Goal: Contribute content

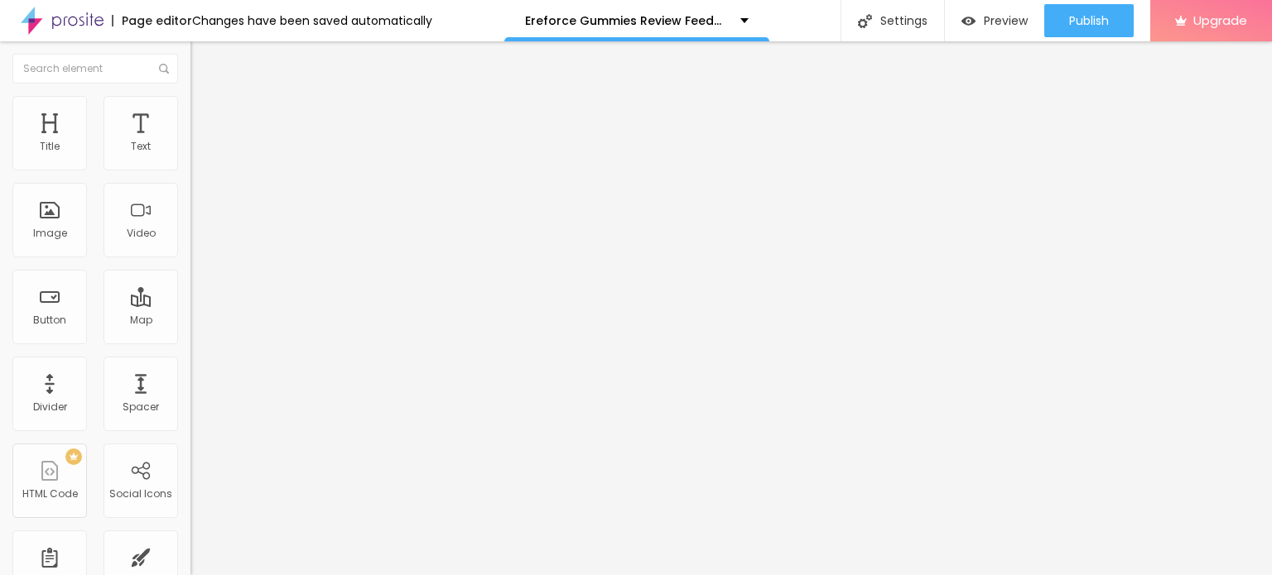
click at [190, 142] on span "Add image" at bounding box center [224, 135] width 68 height 14
click at [190, 99] on img at bounding box center [197, 103] width 15 height 15
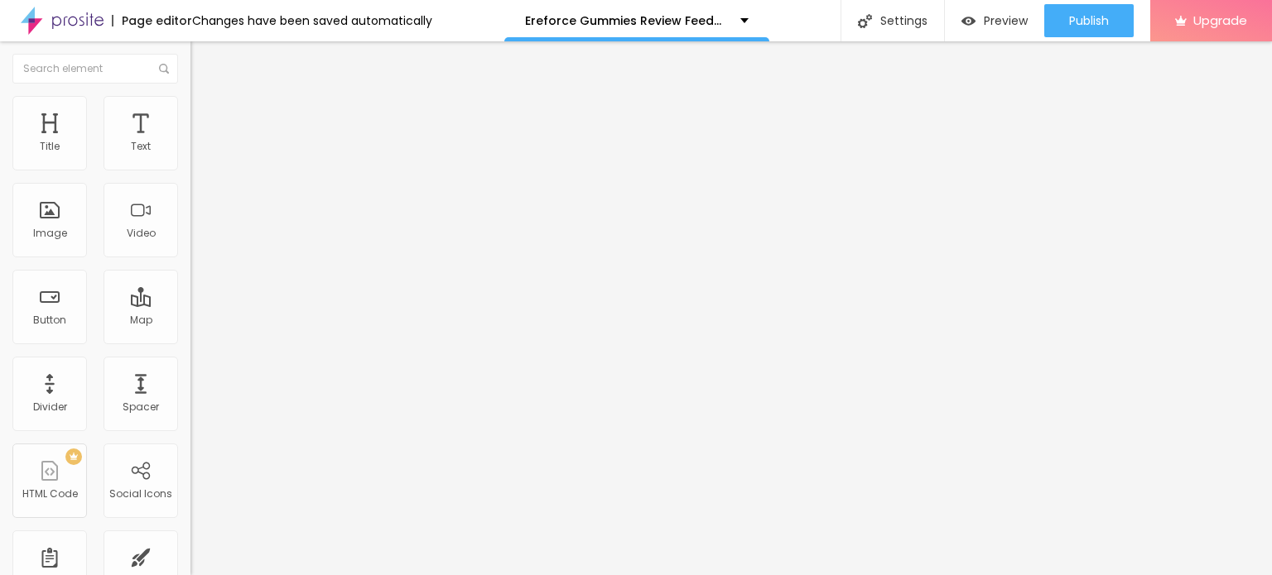
type input "95"
type input "90"
type input "85"
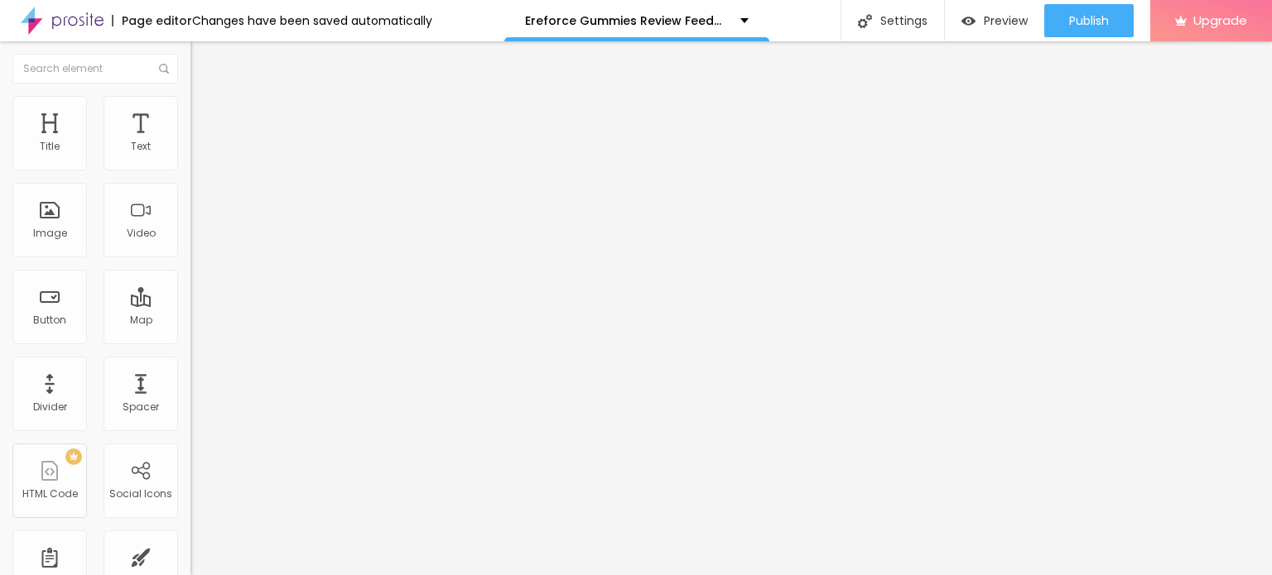
type input "85"
type input "80"
type input "75"
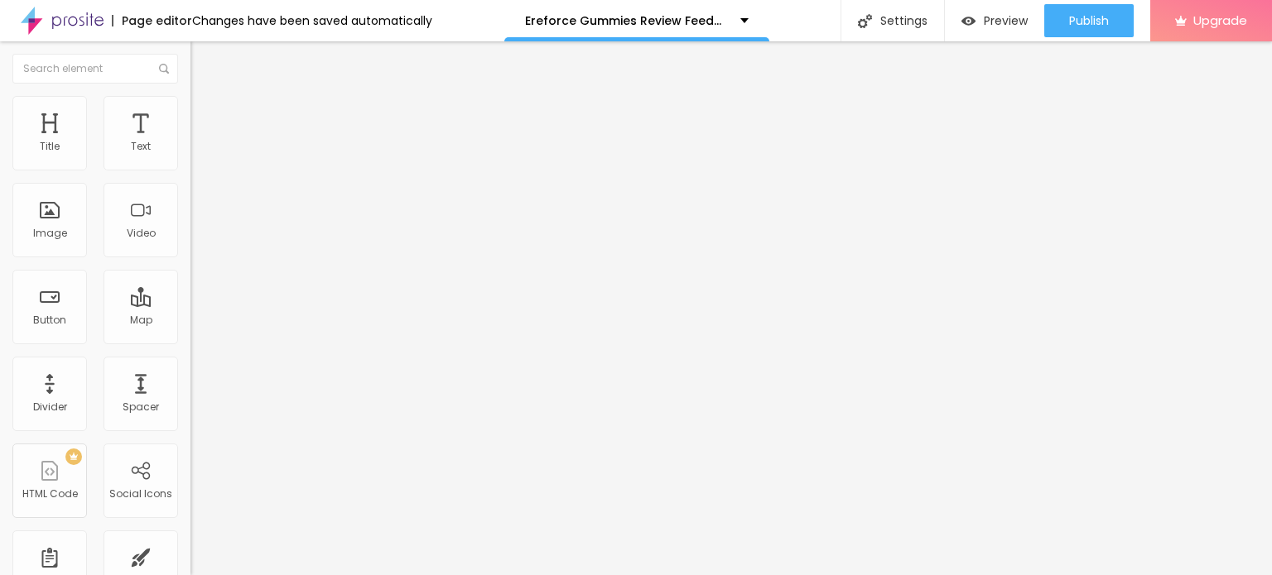
type input "70"
type input "65"
type input "60"
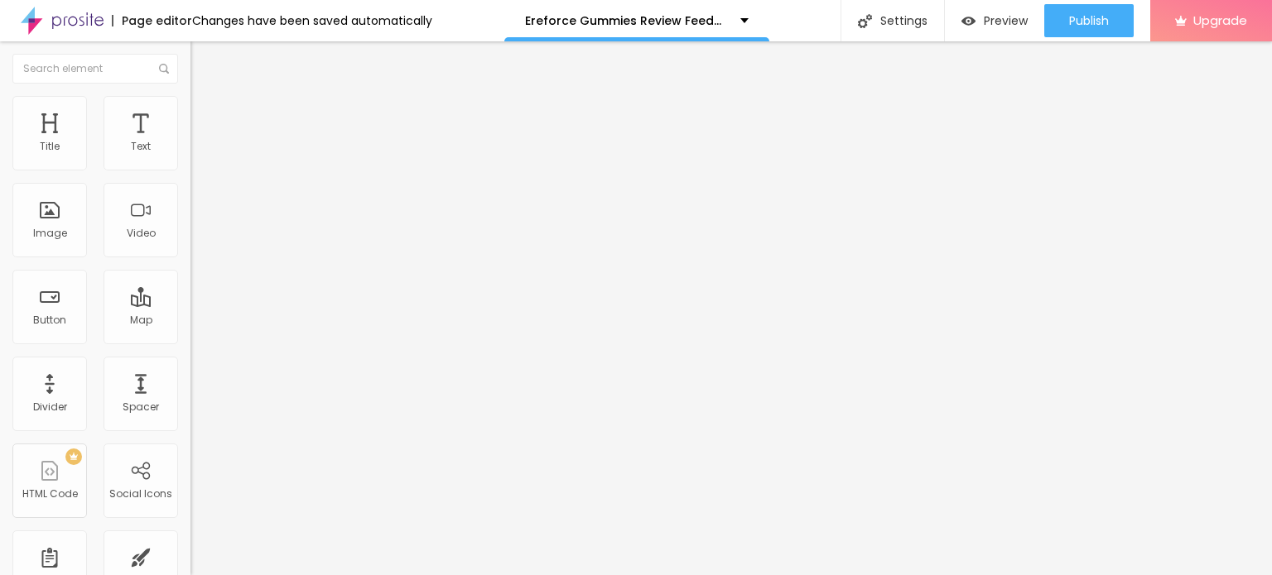
type input "60"
type input "55"
type input "50"
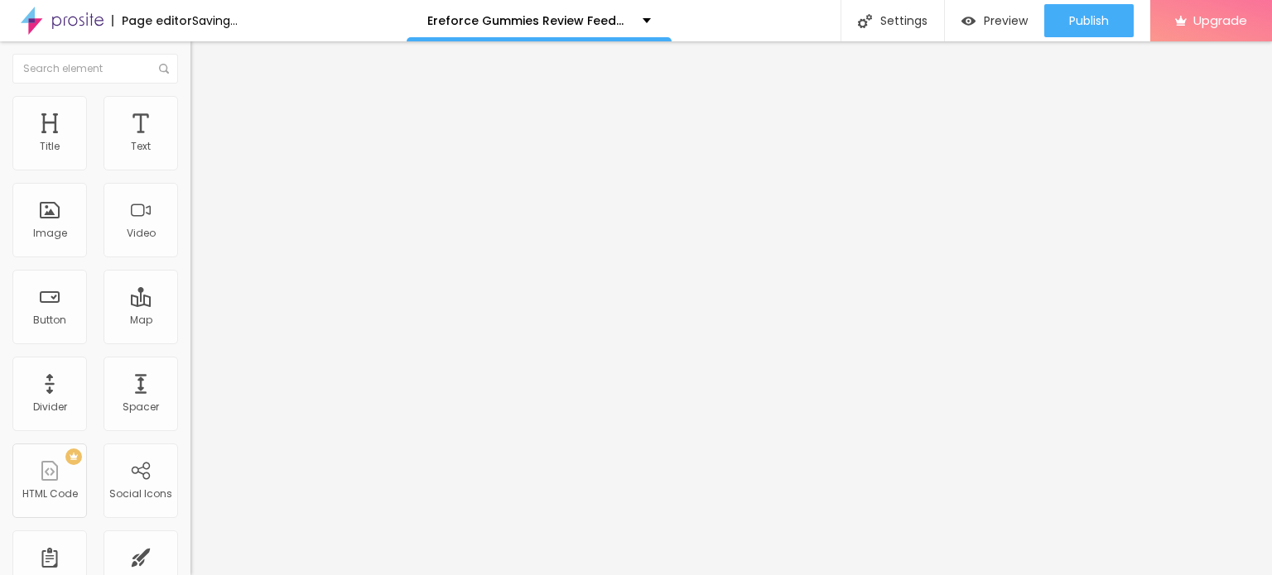
type input "45"
type input "40"
type input "25"
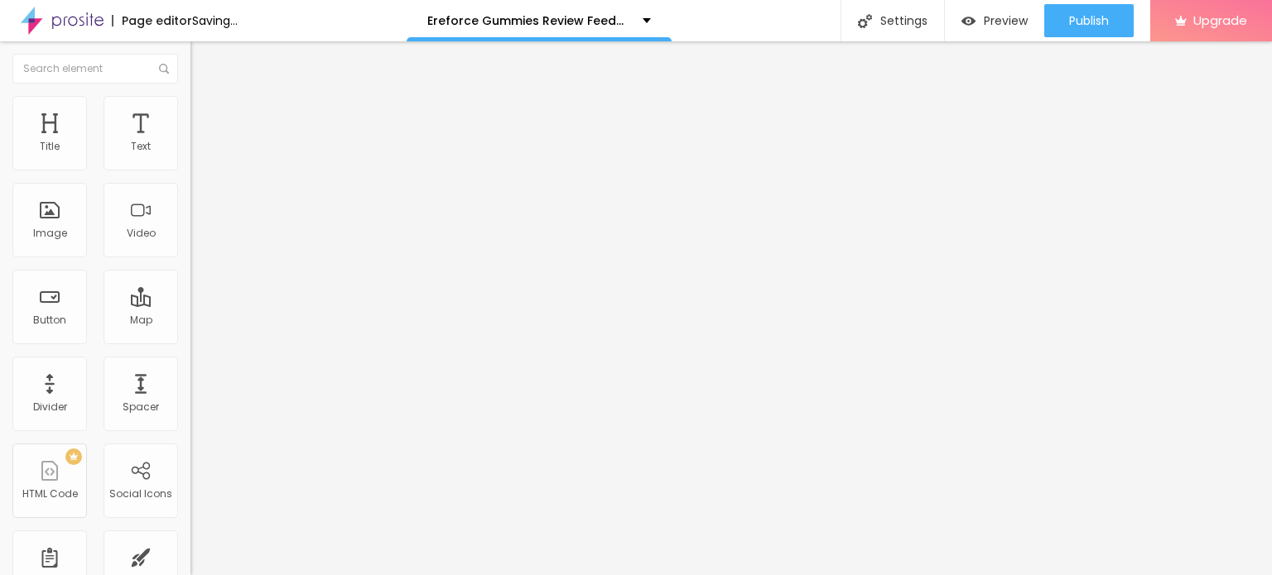
type input "25"
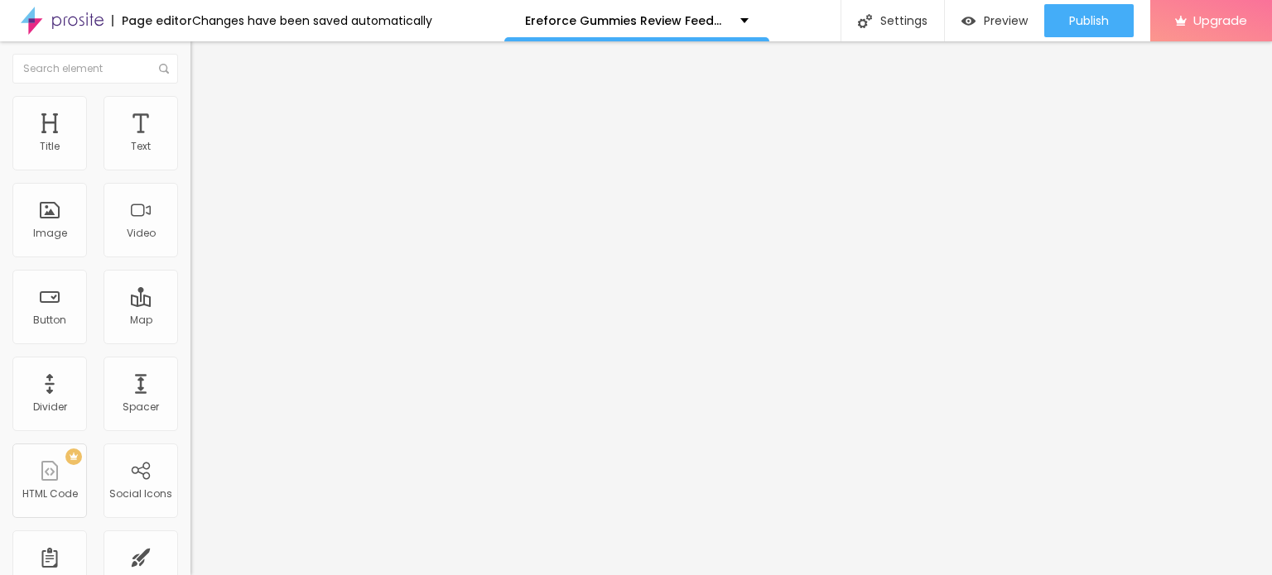
type input "20"
type input "25"
type input "20"
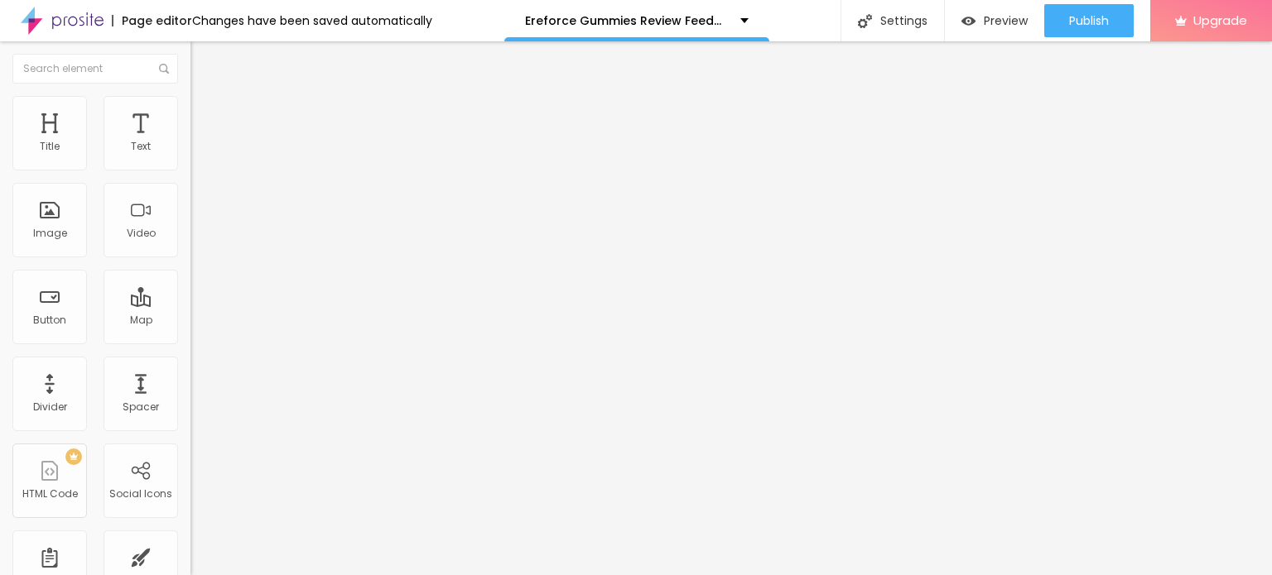
drag, startPoint x: 169, startPoint y: 177, endPoint x: 38, endPoint y: 171, distance: 131.0
type input "20"
click at [190, 170] on input "range" at bounding box center [243, 162] width 107 height 13
click at [190, 156] on input "Click me" at bounding box center [289, 147] width 199 height 17
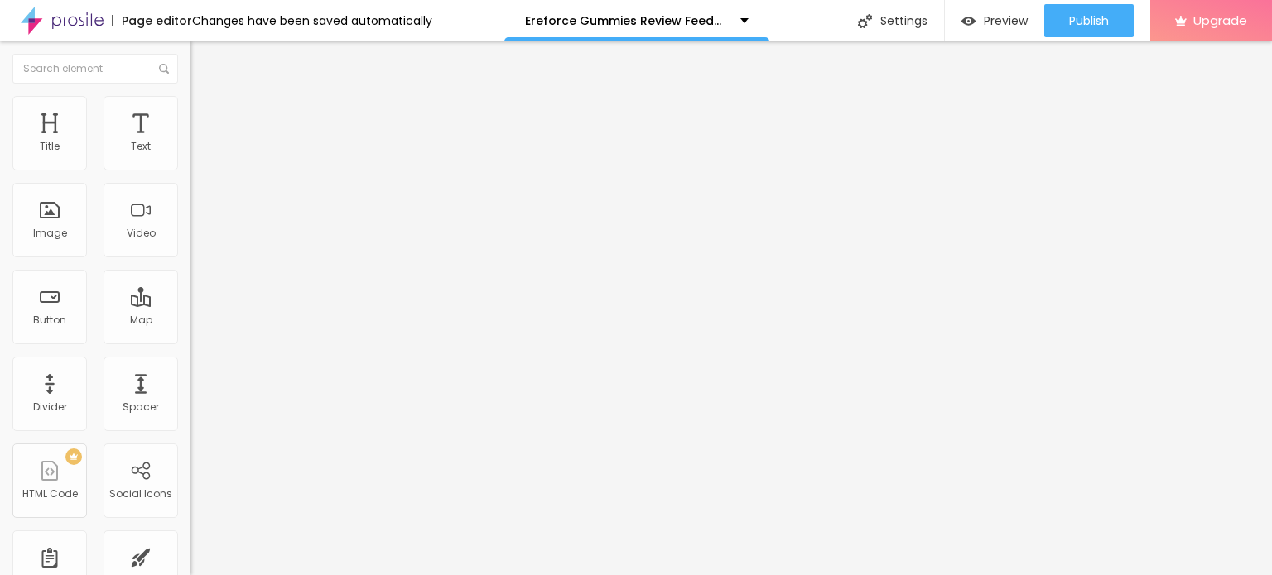
click at [190, 156] on input "Click me" at bounding box center [289, 147] width 199 height 17
paste input "👇❗❗𝐒𝐡𝐨𝐩 𝐍𝐨𝐰❗❗👇"
type input "👇❗❗𝐒𝐡𝐨𝐩 𝐍𝐨𝐰❗❗👇"
click at [190, 341] on input "https://" at bounding box center [289, 333] width 199 height 17
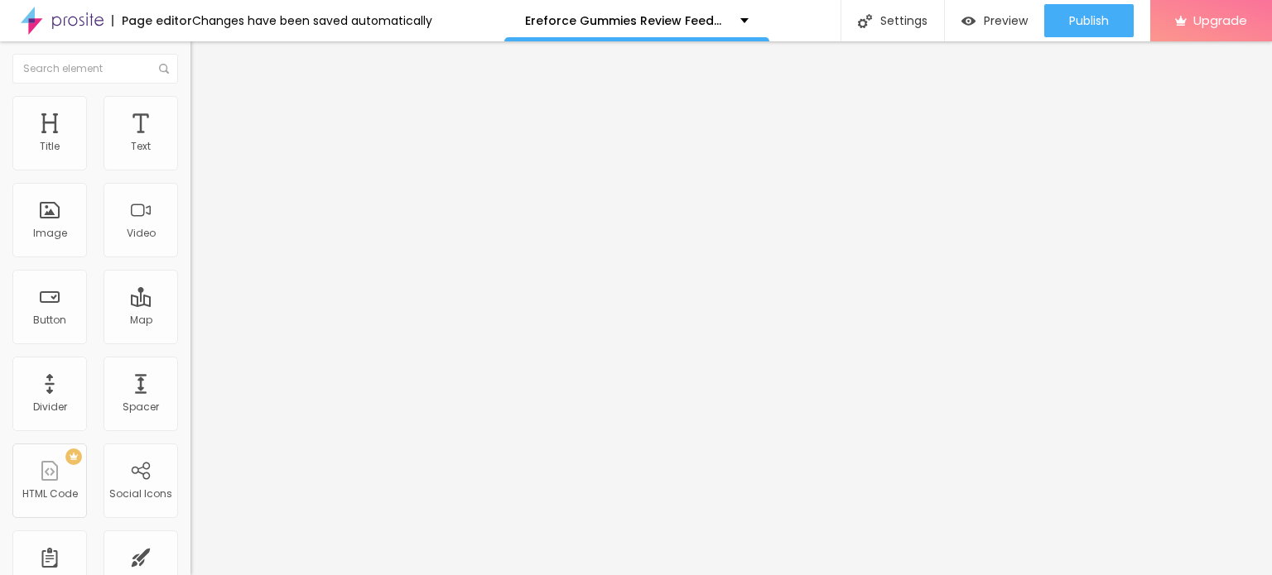
click at [190, 341] on input "https://" at bounding box center [289, 333] width 199 height 17
paste input "[DOMAIN_NAME][URL]"
type input "[URL][DOMAIN_NAME]"
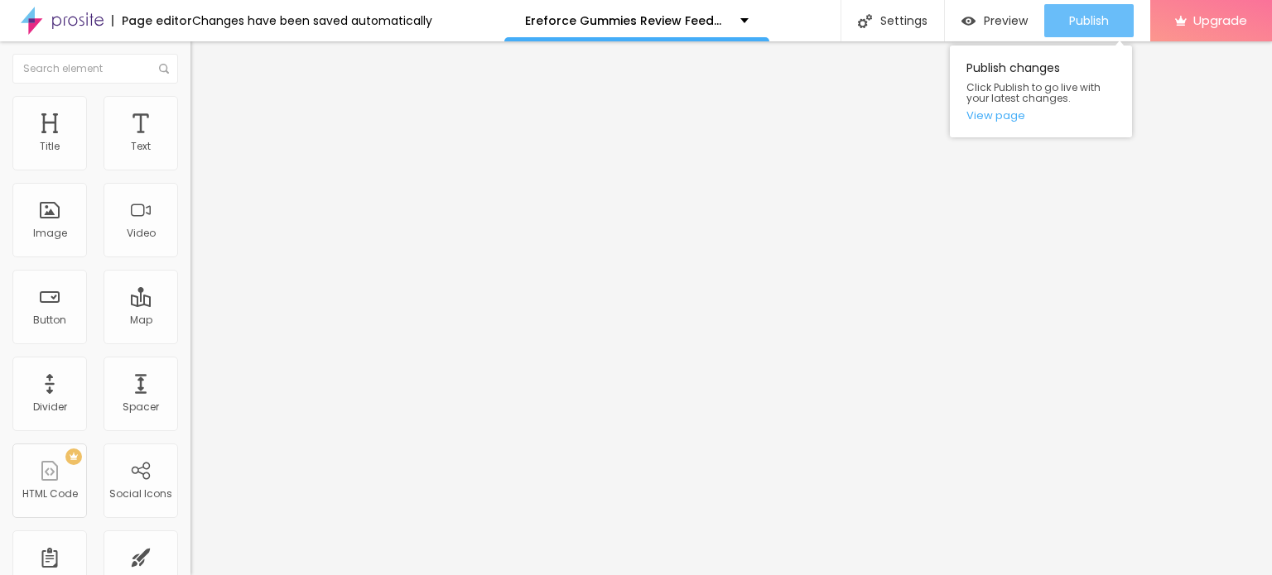
click at [1071, 26] on span "Publish" at bounding box center [1089, 20] width 40 height 13
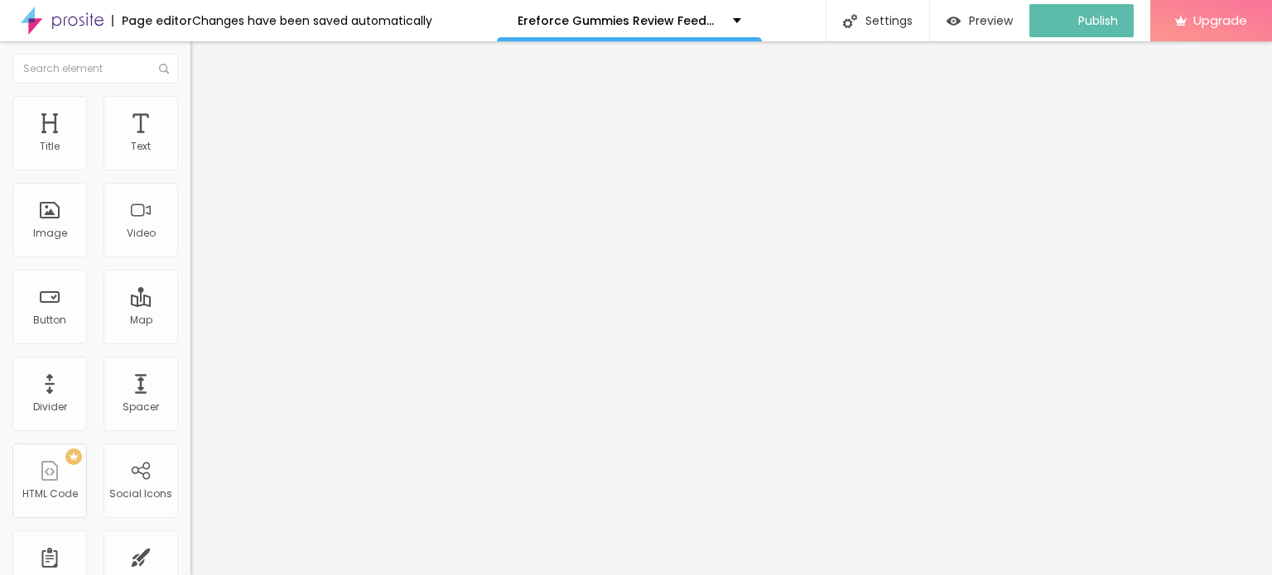
click at [17, 22] on div at bounding box center [54, 20] width 108 height 41
